Goal: Find specific page/section: Find specific page/section

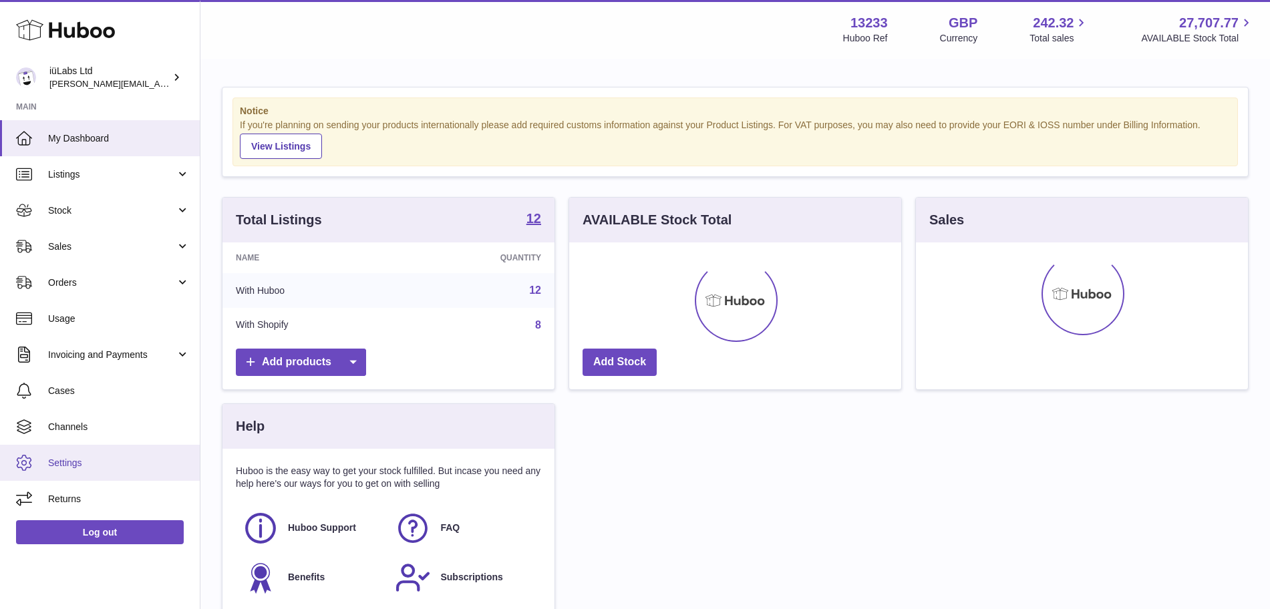
scroll to position [129, 0]
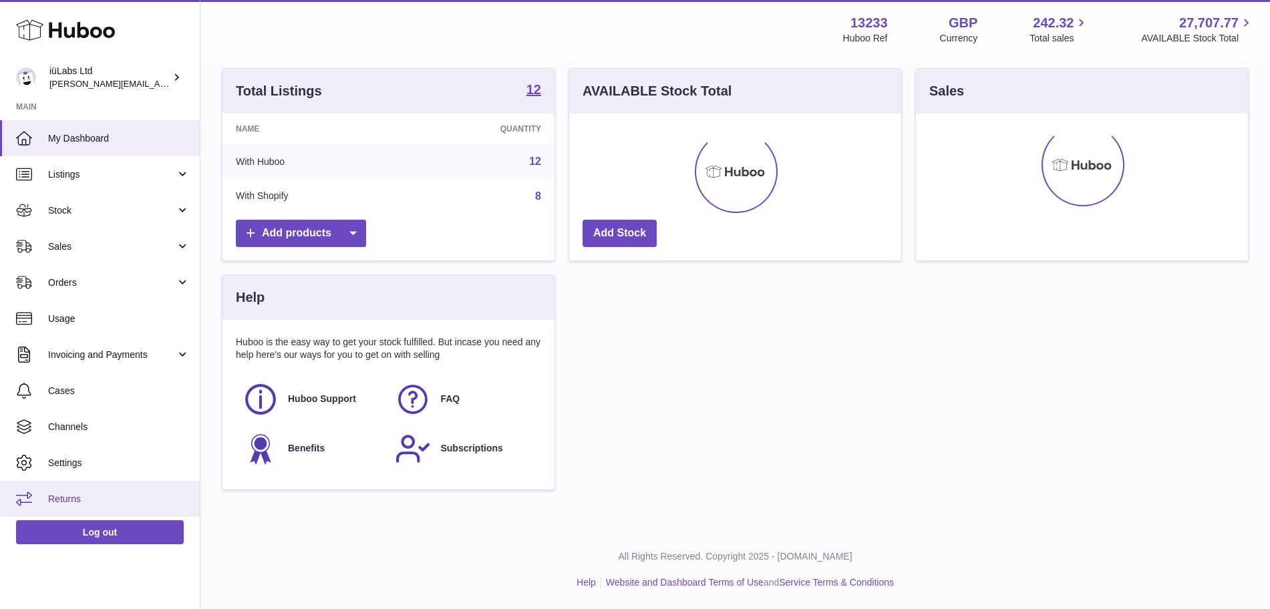
click at [94, 484] on link "Returns" at bounding box center [100, 499] width 200 height 36
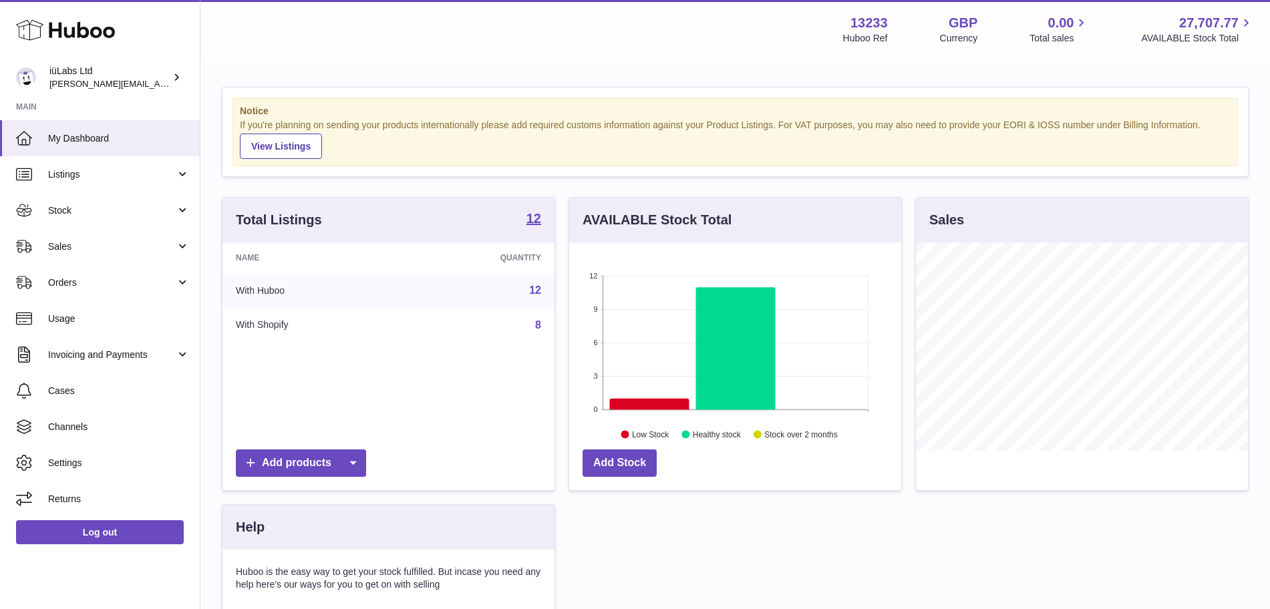
scroll to position [208, 332]
click at [71, 494] on span "Returns" at bounding box center [119, 499] width 142 height 13
